Goal: Task Accomplishment & Management: Use online tool/utility

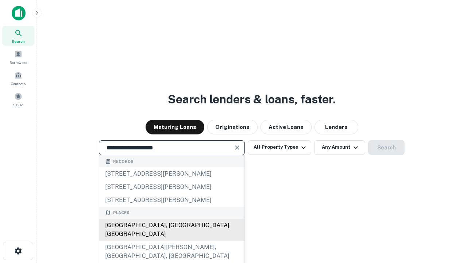
click at [172, 241] on div "Santa Monica, CA, USA" at bounding box center [171, 230] width 145 height 22
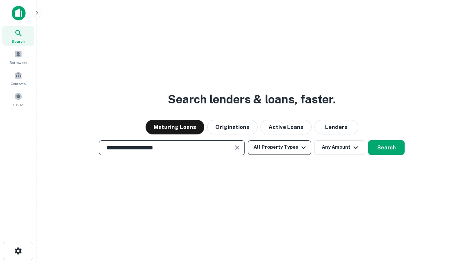
type input "**********"
click at [280, 147] on button "All Property Types" at bounding box center [280, 147] width 64 height 15
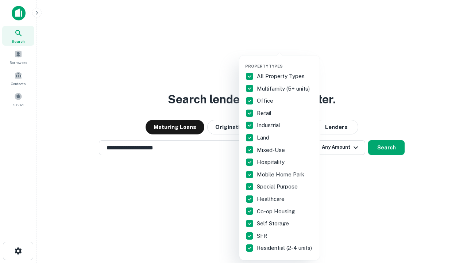
click at [285, 61] on button "button" at bounding box center [285, 61] width 80 height 0
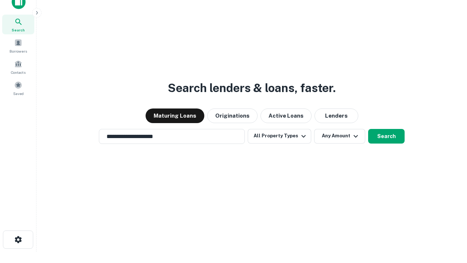
scroll to position [4, 88]
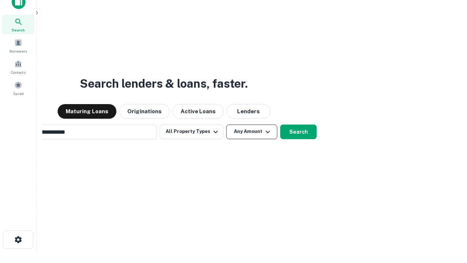
click at [226, 124] on button "Any Amount" at bounding box center [251, 131] width 51 height 15
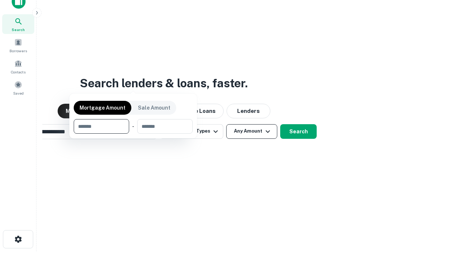
scroll to position [53, 207]
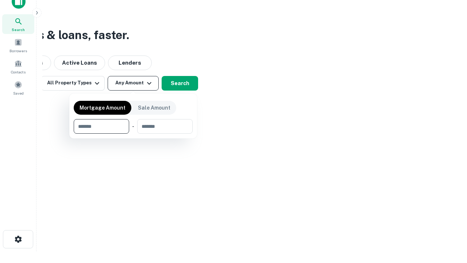
type input "*******"
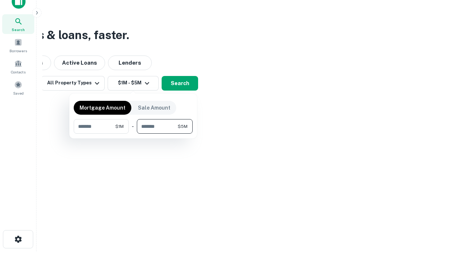
type input "*******"
click at [133, 134] on button "button" at bounding box center [133, 134] width 119 height 0
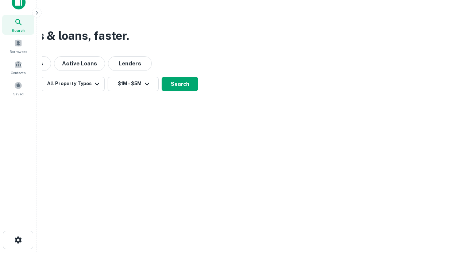
scroll to position [4, 135]
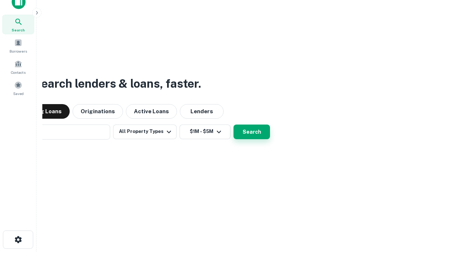
click at [234, 124] on button "Search" at bounding box center [252, 131] width 36 height 15
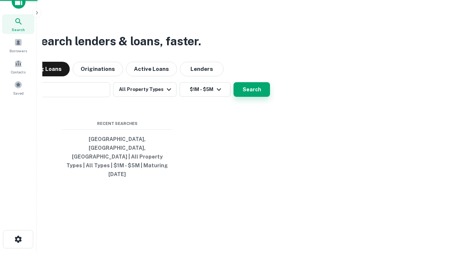
scroll to position [19, 207]
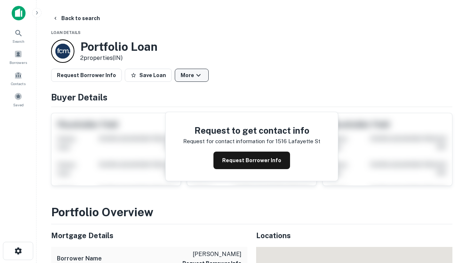
click at [192, 75] on button "More" at bounding box center [192, 75] width 34 height 13
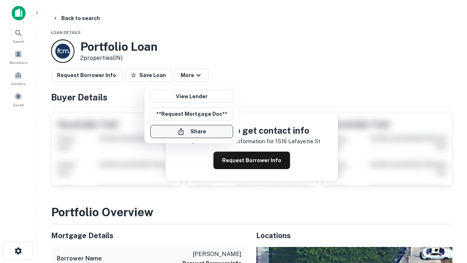
click at [192, 131] on button "Share" at bounding box center [191, 131] width 83 height 13
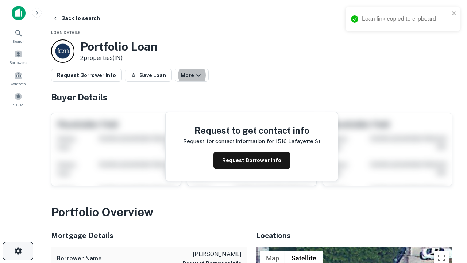
click at [18, 251] on icon "button" at bounding box center [18, 250] width 9 height 9
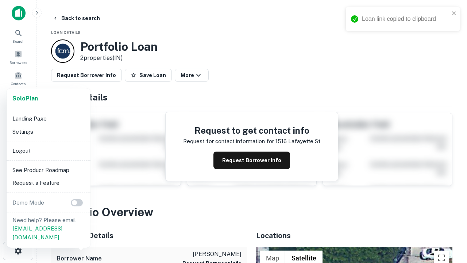
click at [48, 150] on li "Logout" at bounding box center [48, 150] width 78 height 13
